Goal: Task Accomplishment & Management: Manage account settings

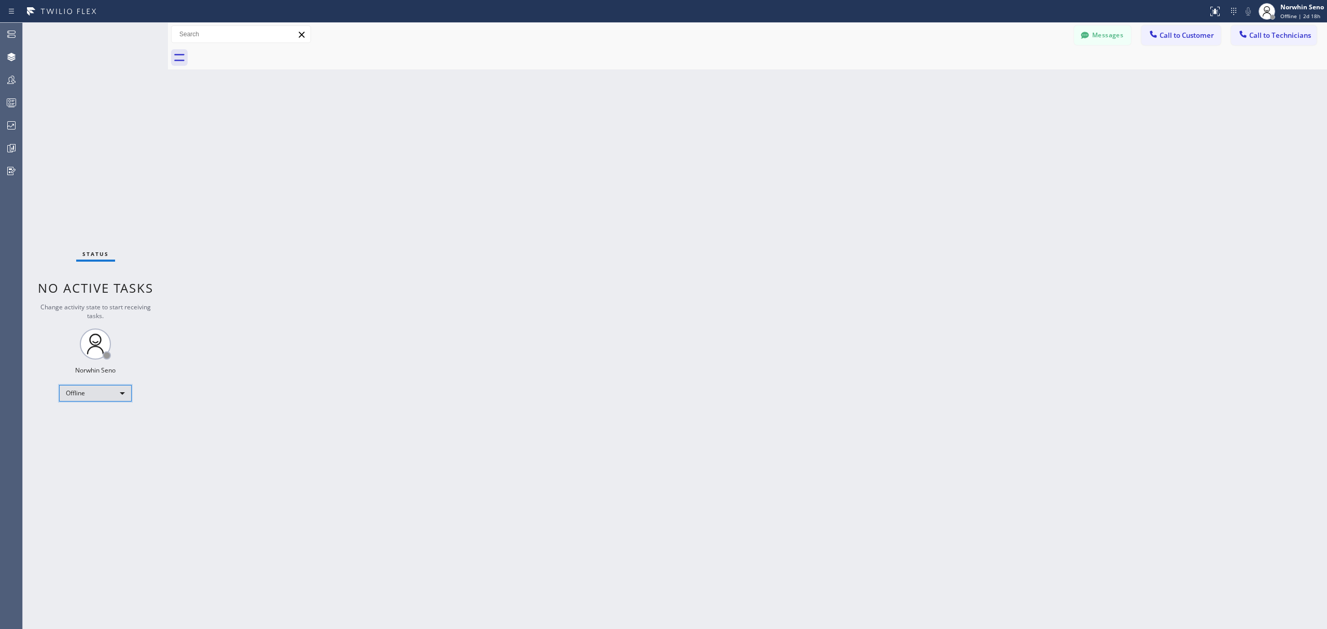
click at [122, 398] on div "Offline" at bounding box center [95, 393] width 73 height 17
click at [120, 432] on li "Unavailable" at bounding box center [95, 434] width 70 height 12
click at [11, 152] on icon at bounding box center [12, 149] width 8 height 8
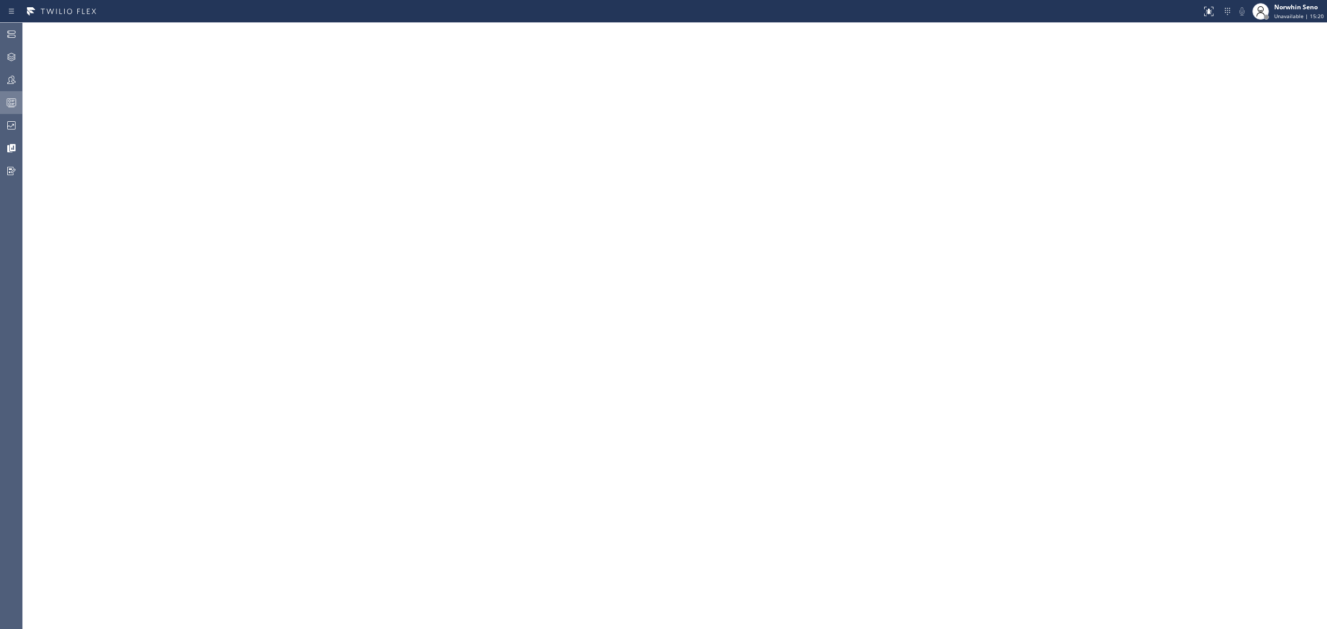
click at [13, 102] on icon at bounding box center [11, 102] width 12 height 12
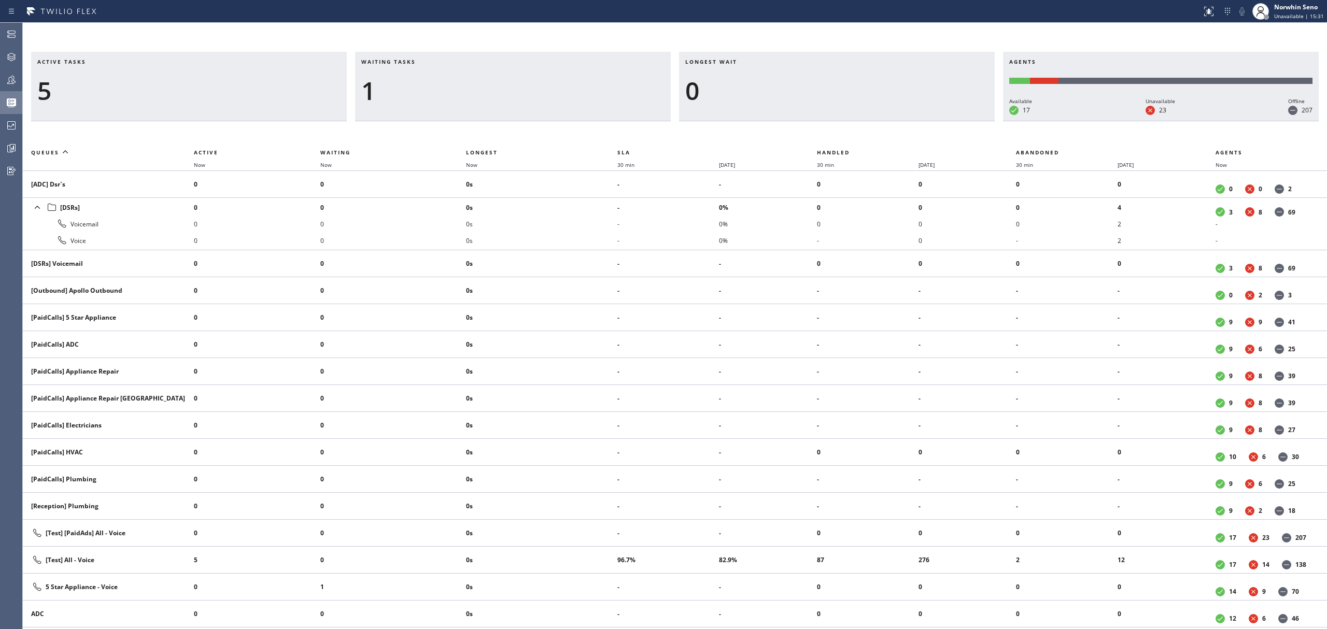
drag, startPoint x: 395, startPoint y: 89, endPoint x: 370, endPoint y: 93, distance: 25.2
click at [395, 89] on div "1" at bounding box center [512, 91] width 303 height 30
